Goal: Transaction & Acquisition: Book appointment/travel/reservation

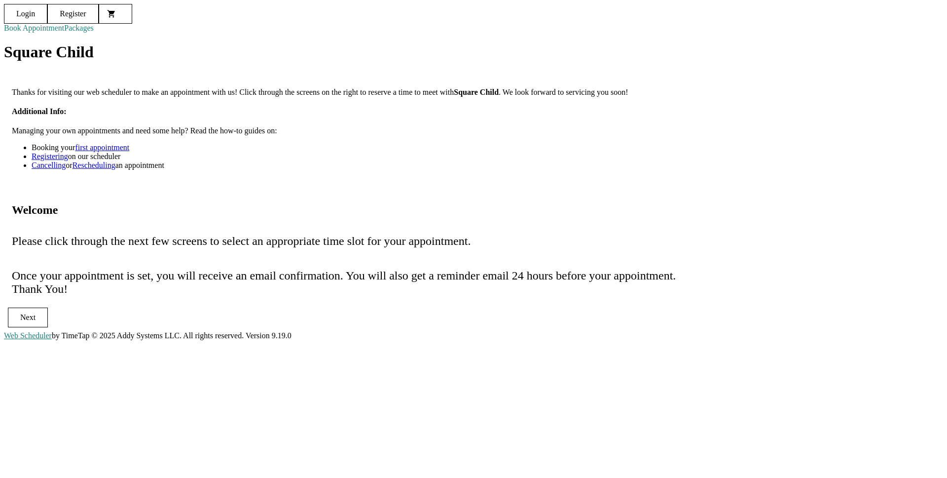
click at [176, 122] on mat-card-content "Thanks for visiting our web scheduler to make an appointment with us! Click thr…" at bounding box center [474, 129] width 940 height 114
click at [112, 110] on div "Login Register Book Appointment Packages Square Child Thanks for visiting our w…" at bounding box center [474, 167] width 940 height 327
click at [94, 32] on link "Packages" at bounding box center [79, 28] width 30 height 8
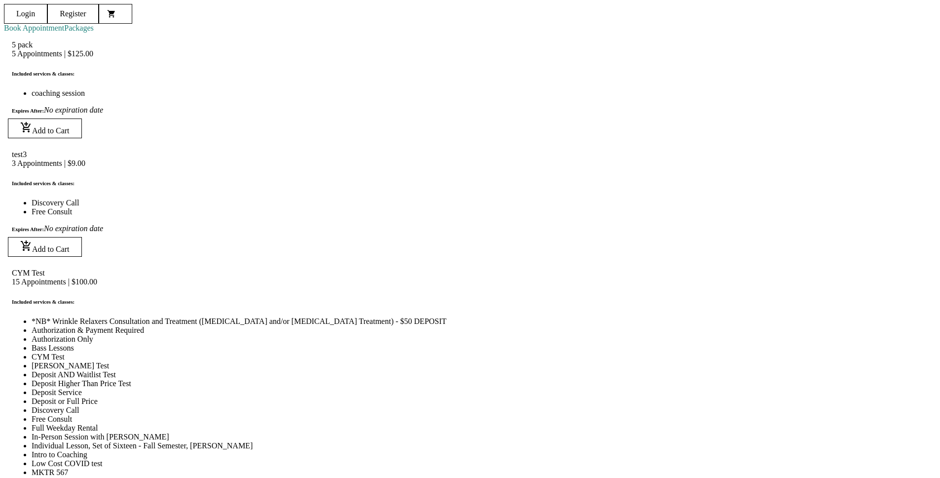
click at [64, 32] on link "Book Appointment" at bounding box center [34, 28] width 60 height 8
